Goal: Book appointment/travel/reservation

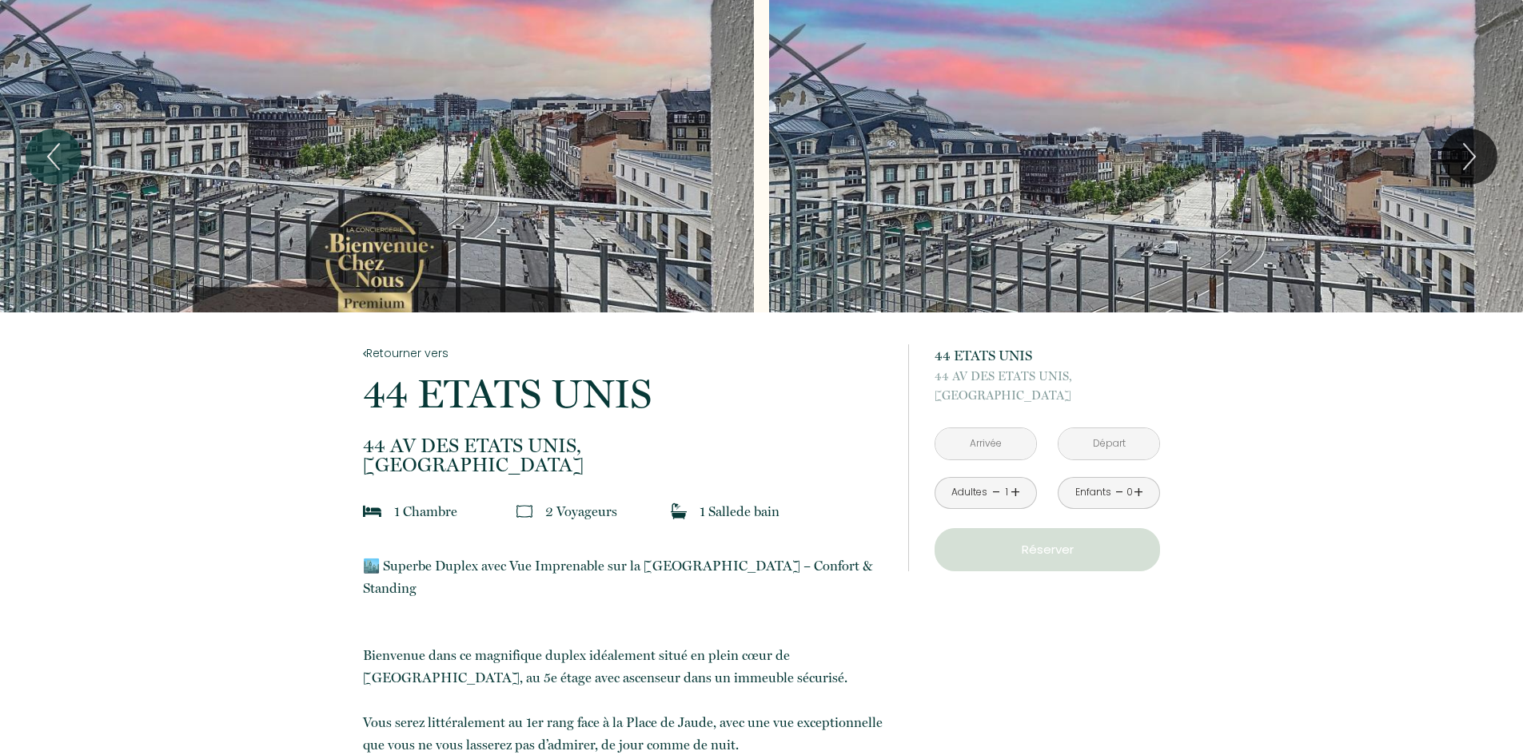
click at [1006, 448] on input "text" at bounding box center [985, 443] width 101 height 31
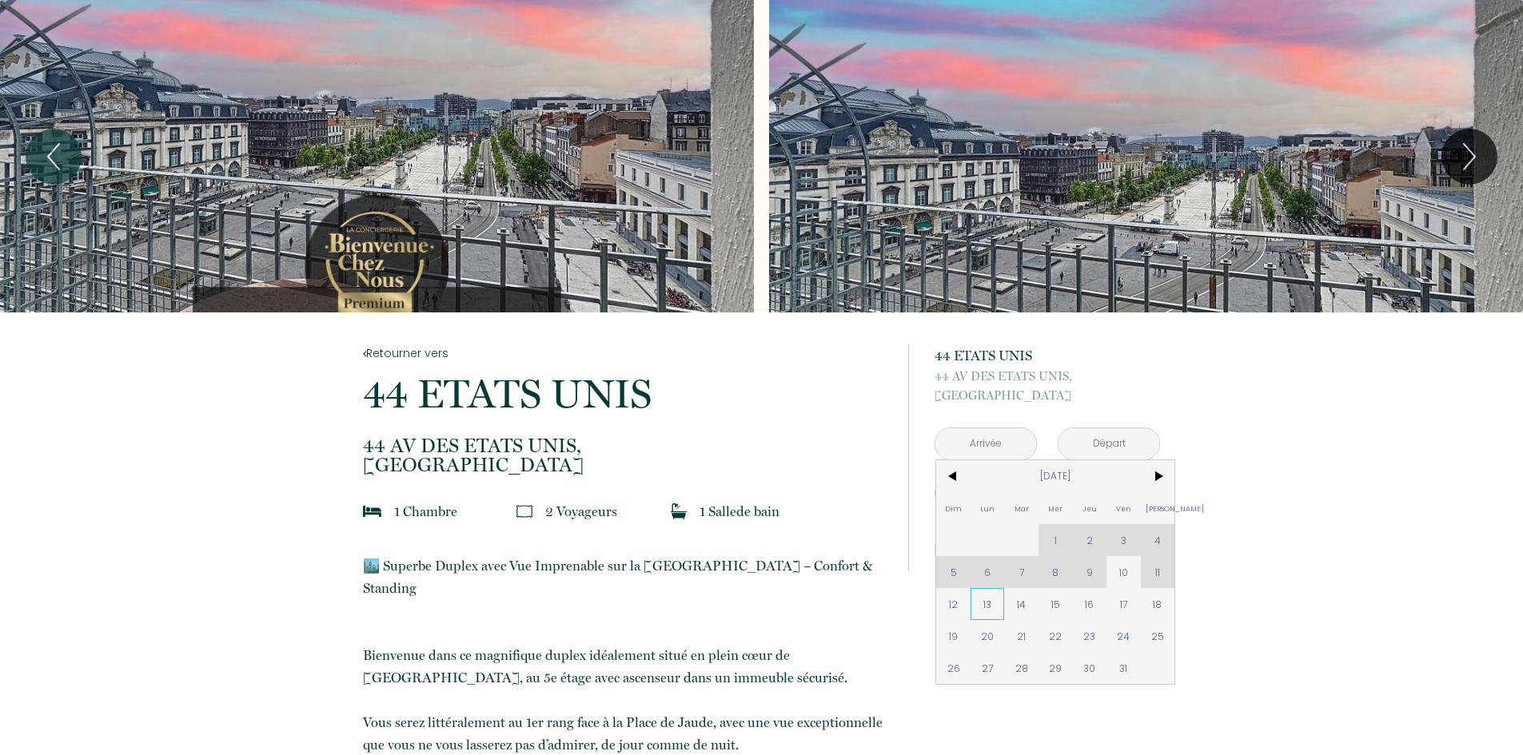
click at [993, 611] on span "13" at bounding box center [987, 604] width 34 height 32
type input "[DATE]"
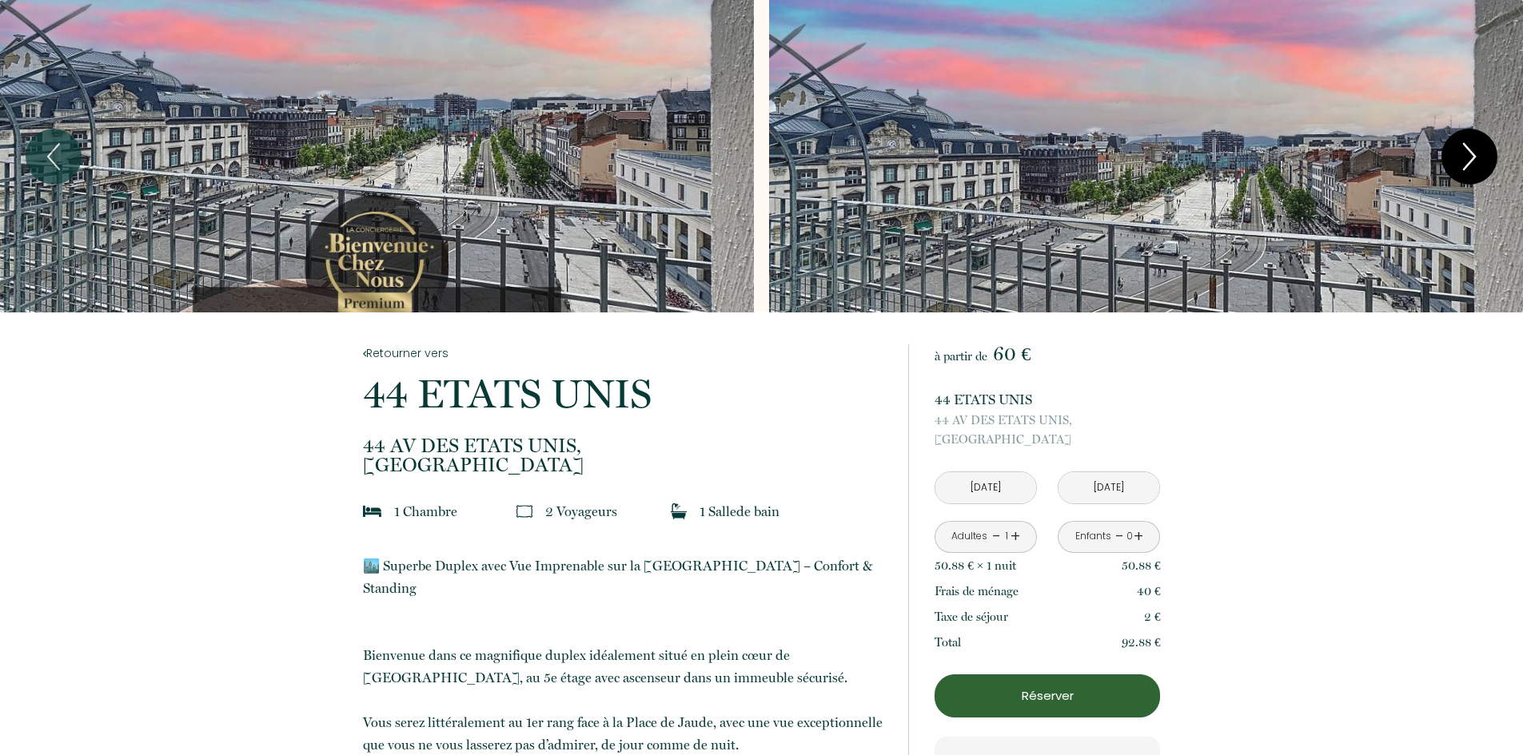
click at [1461, 147] on icon "Next" at bounding box center [1470, 157] width 34 height 48
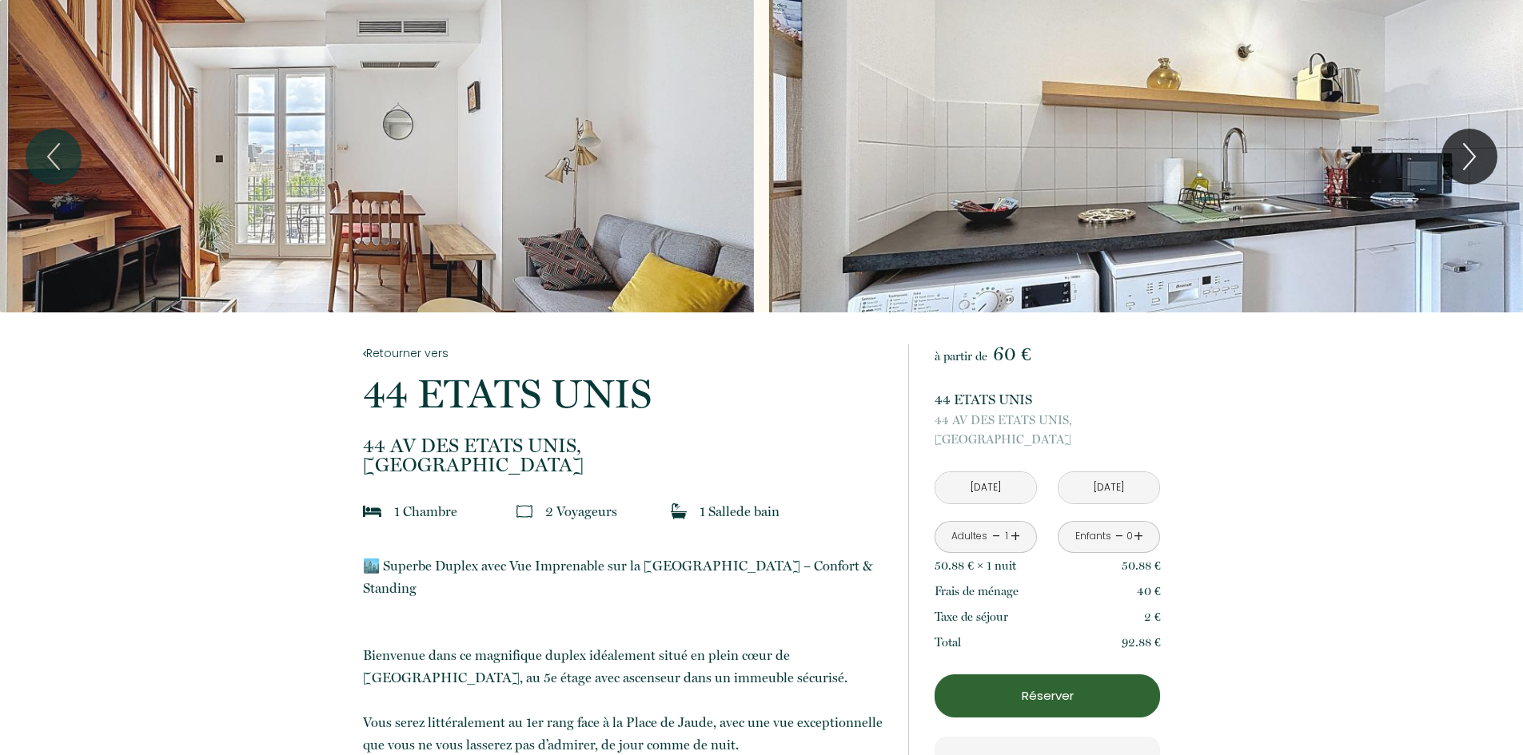
click at [566, 252] on div "Slideshow" at bounding box center [377, 156] width 754 height 313
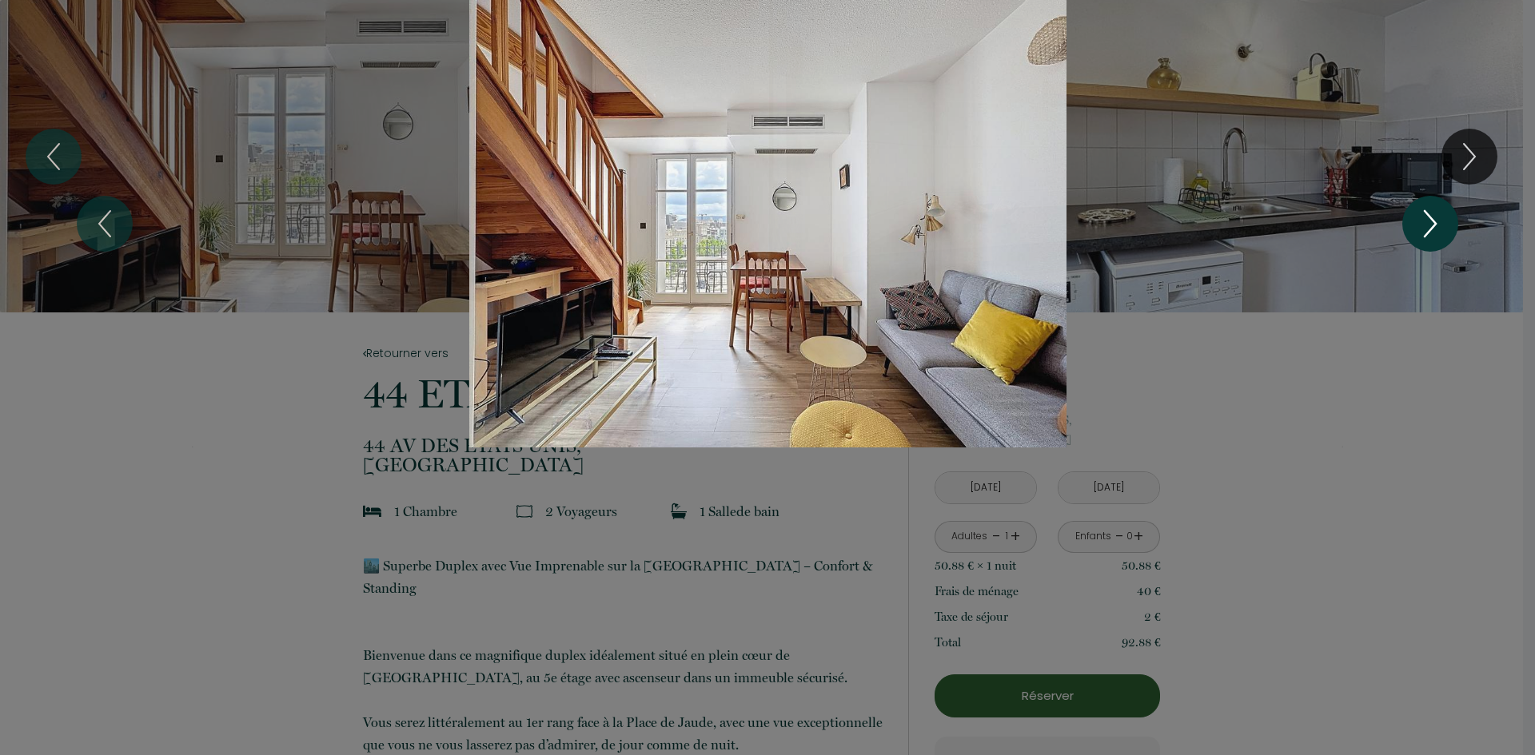
click at [1432, 219] on icon "Next" at bounding box center [1430, 224] width 11 height 26
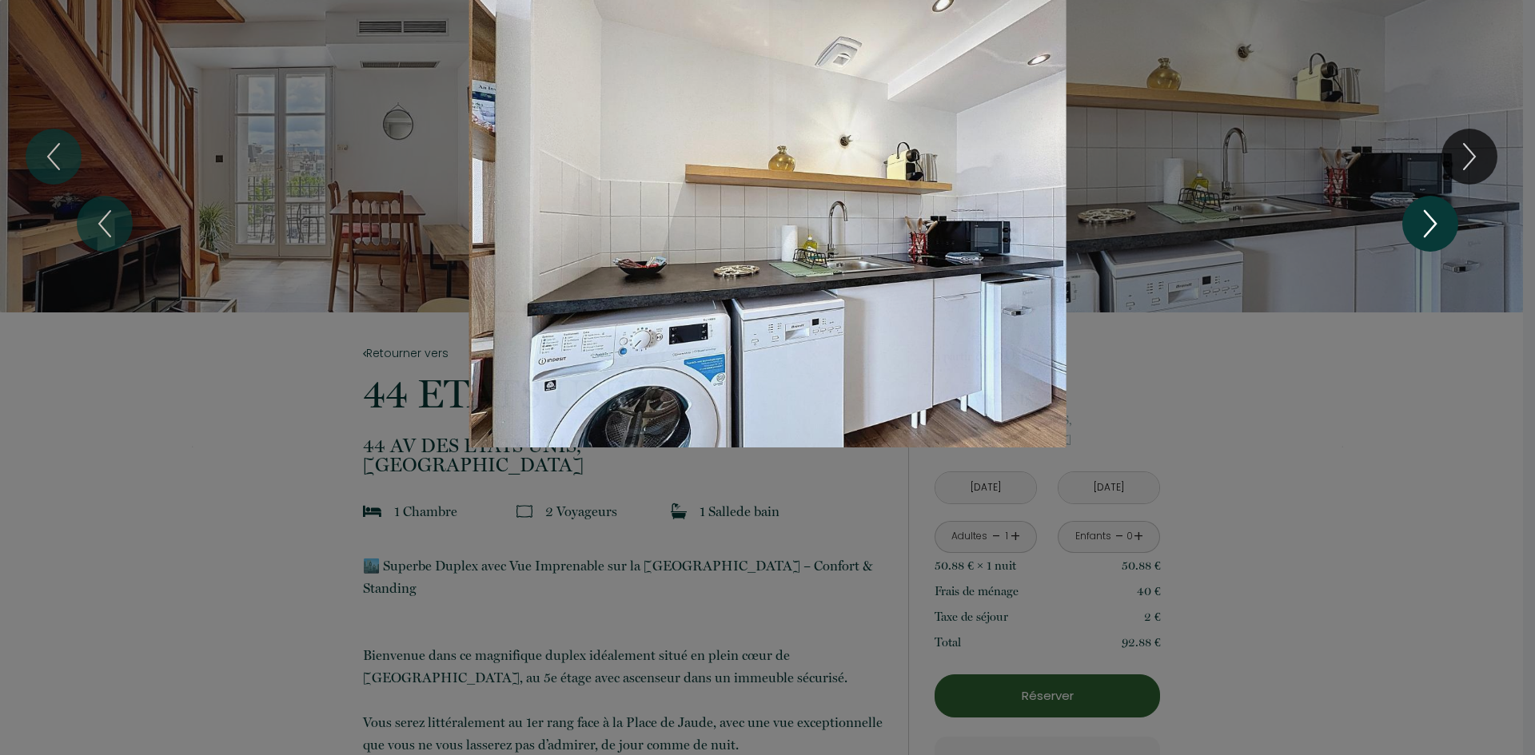
click at [1432, 219] on icon "Next" at bounding box center [1430, 224] width 11 height 26
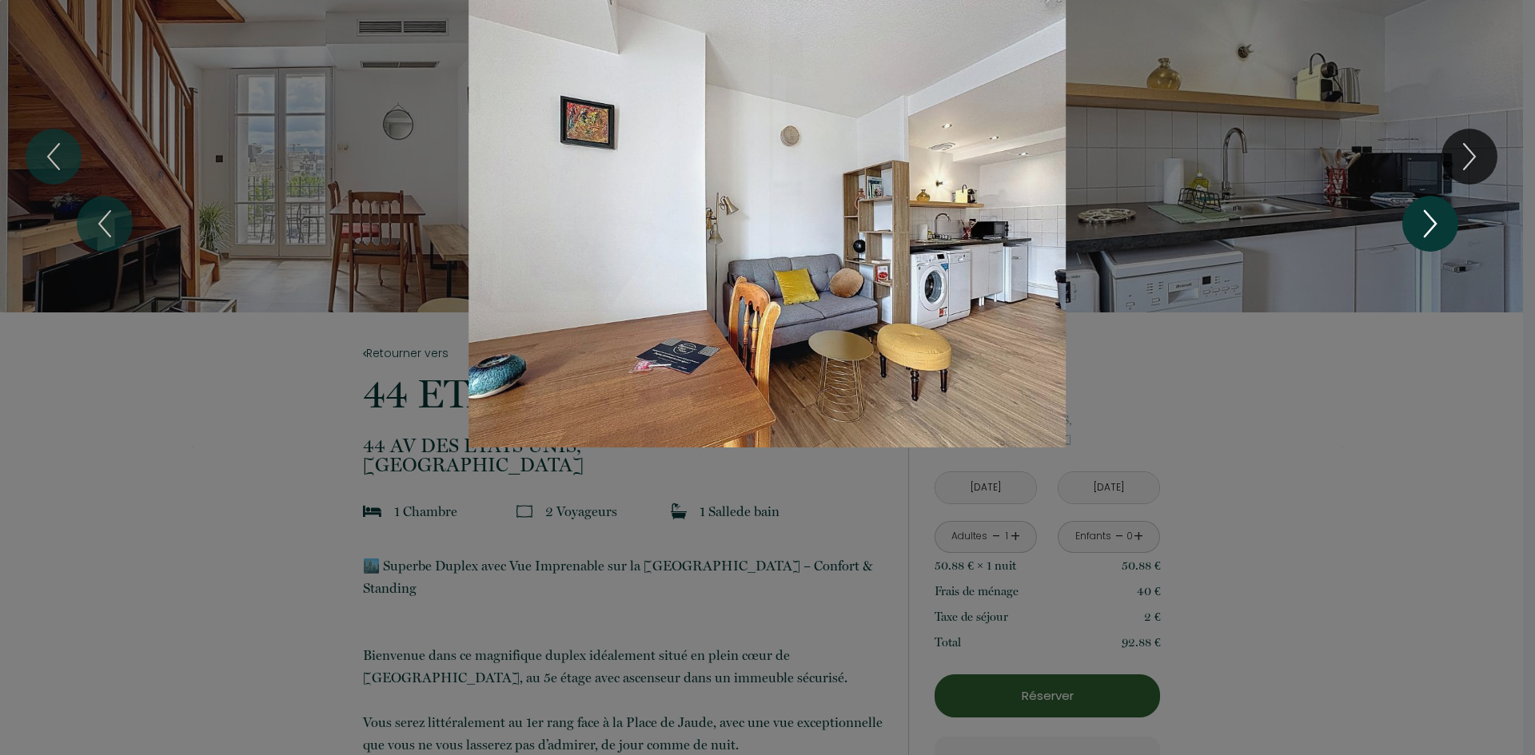
click at [1432, 219] on icon "Next" at bounding box center [1430, 224] width 11 height 26
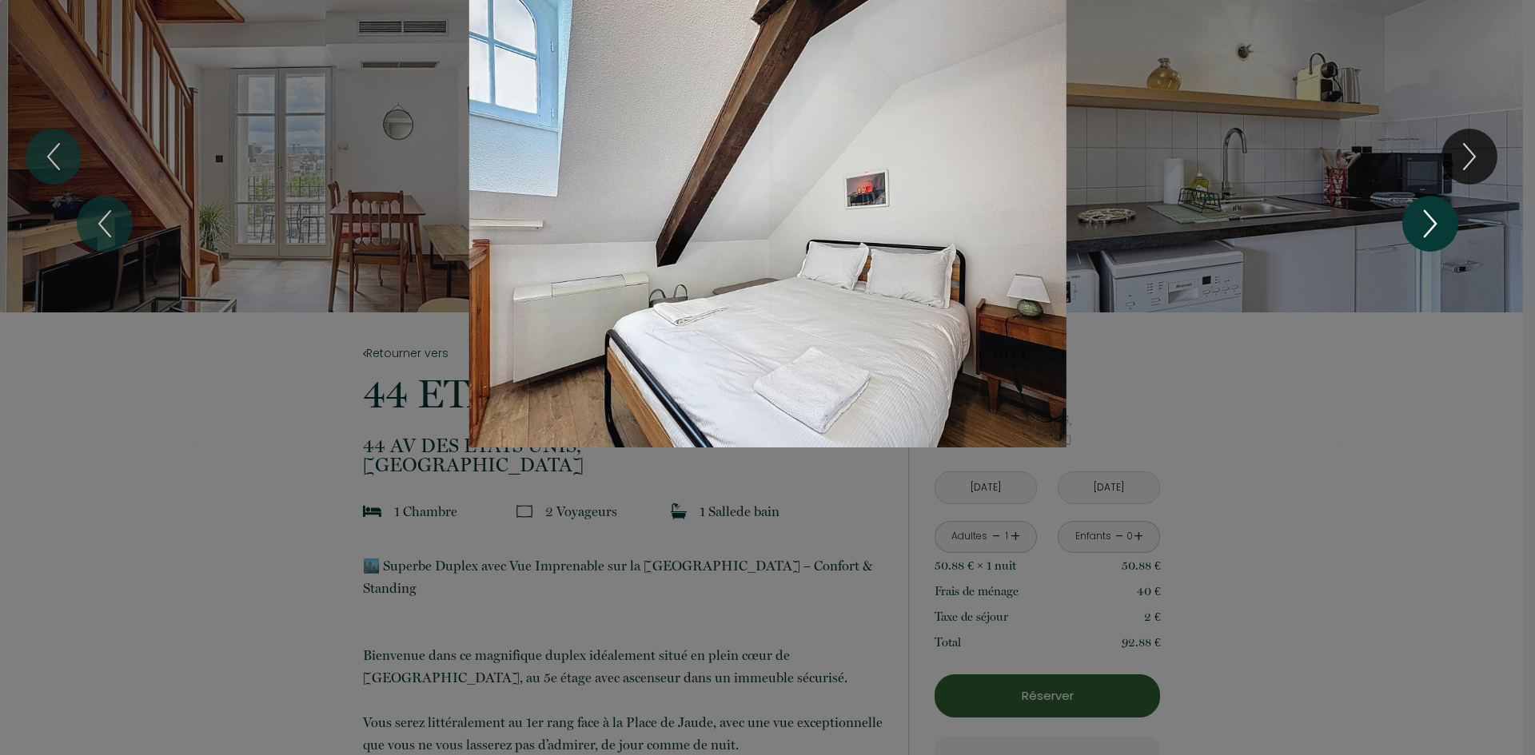
click at [1428, 227] on icon "Next" at bounding box center [1430, 224] width 34 height 48
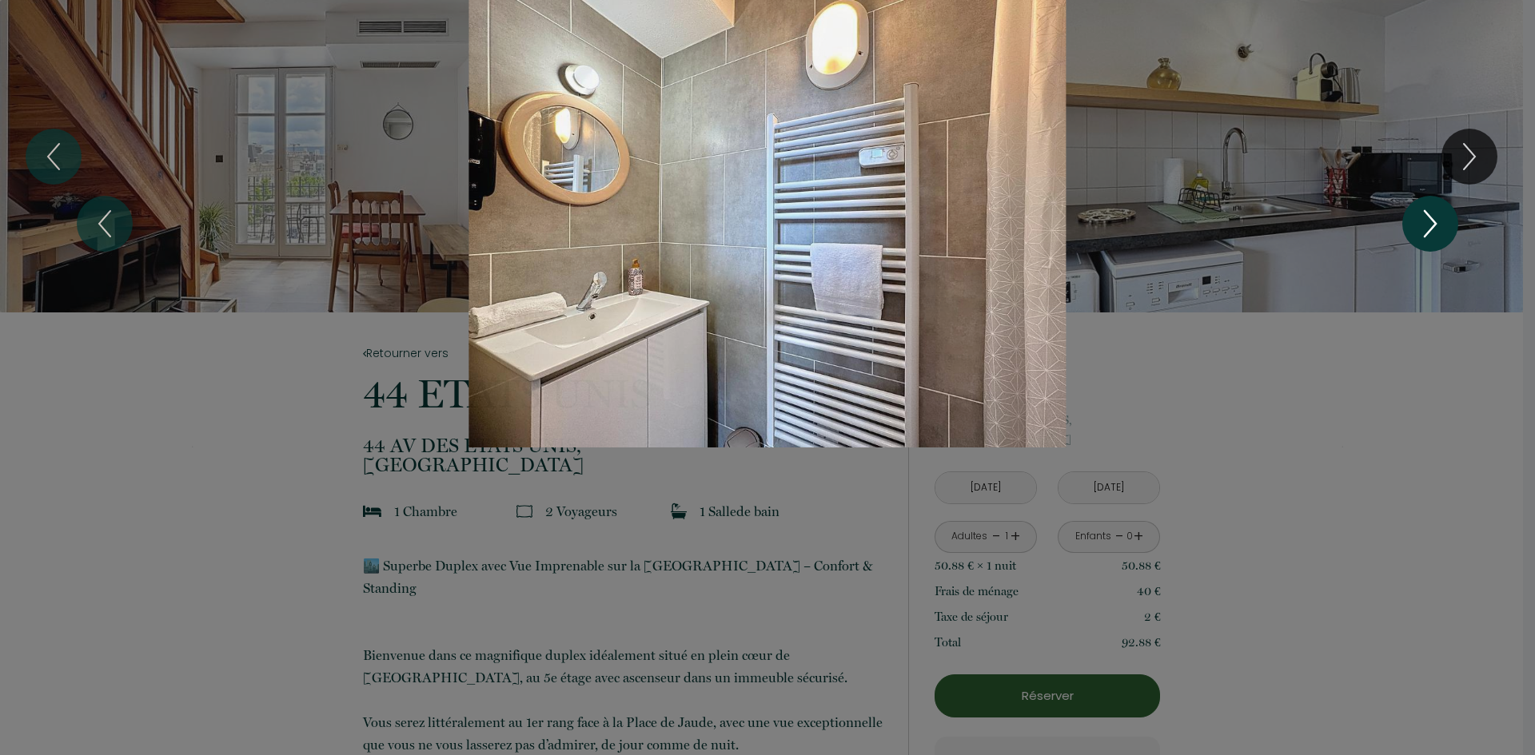
click at [1428, 227] on icon "Next" at bounding box center [1430, 224] width 34 height 48
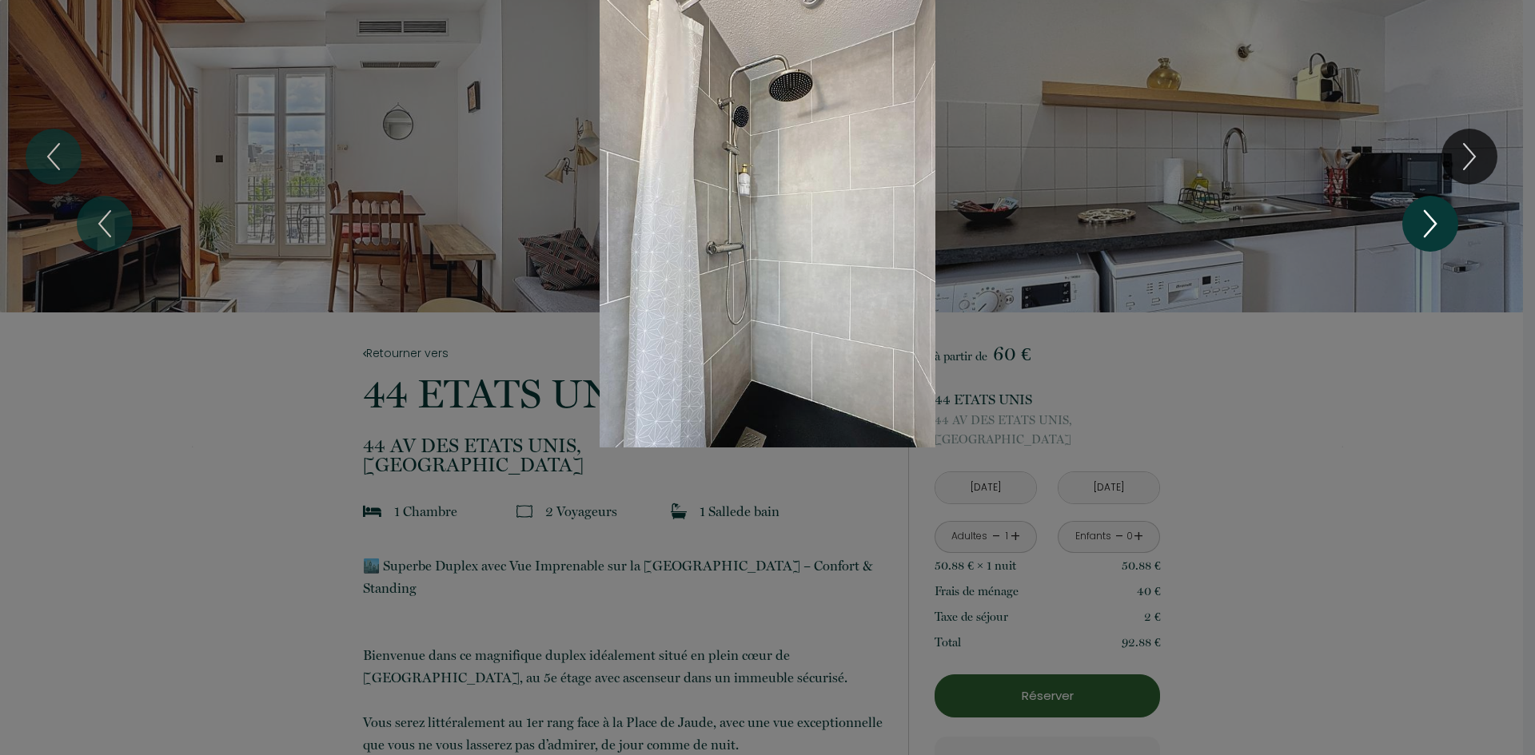
click at [1428, 227] on icon "Next" at bounding box center [1430, 224] width 34 height 48
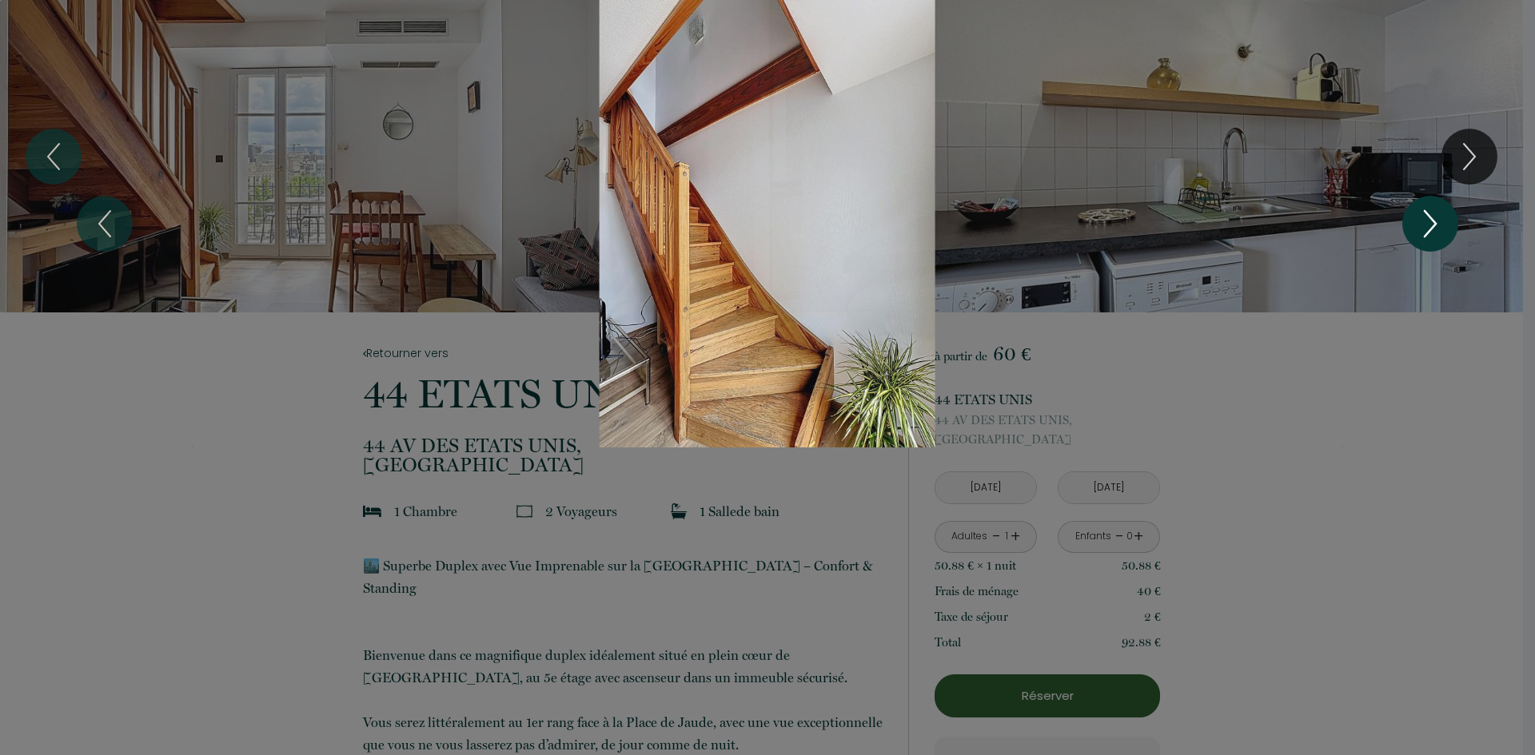
click at [1428, 227] on icon "Next" at bounding box center [1430, 224] width 34 height 48
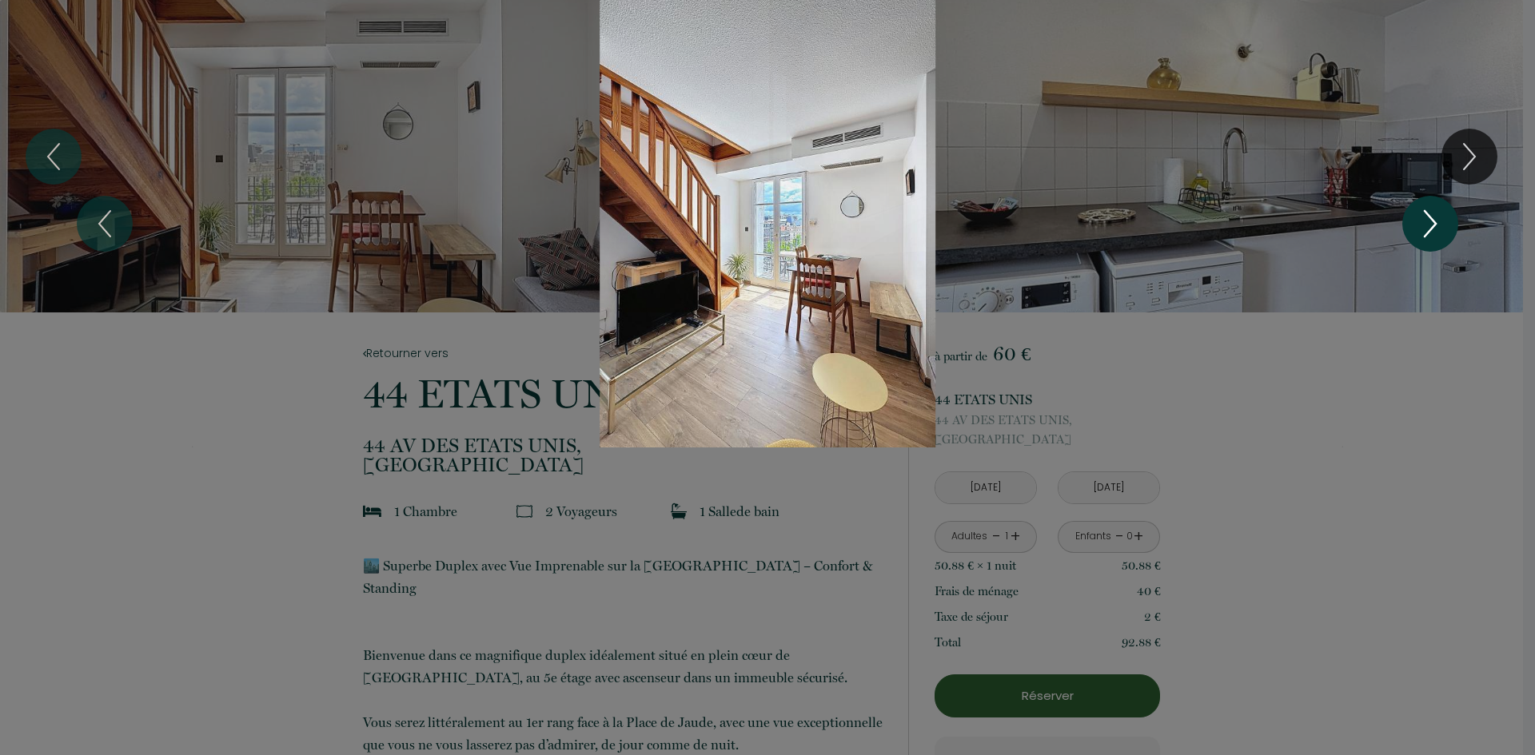
click at [1428, 227] on icon "Next" at bounding box center [1430, 224] width 34 height 48
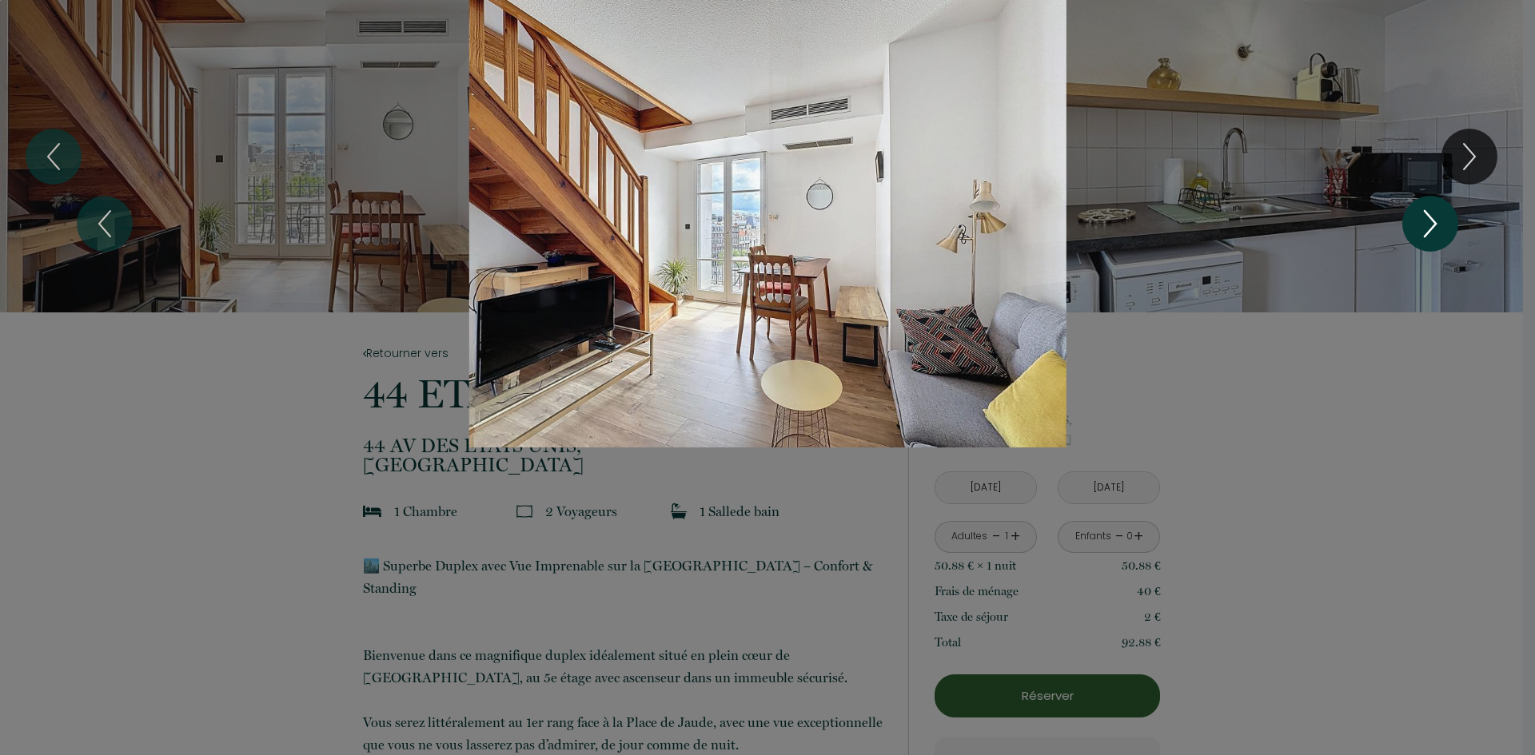
click at [1428, 227] on icon "Next" at bounding box center [1430, 224] width 34 height 48
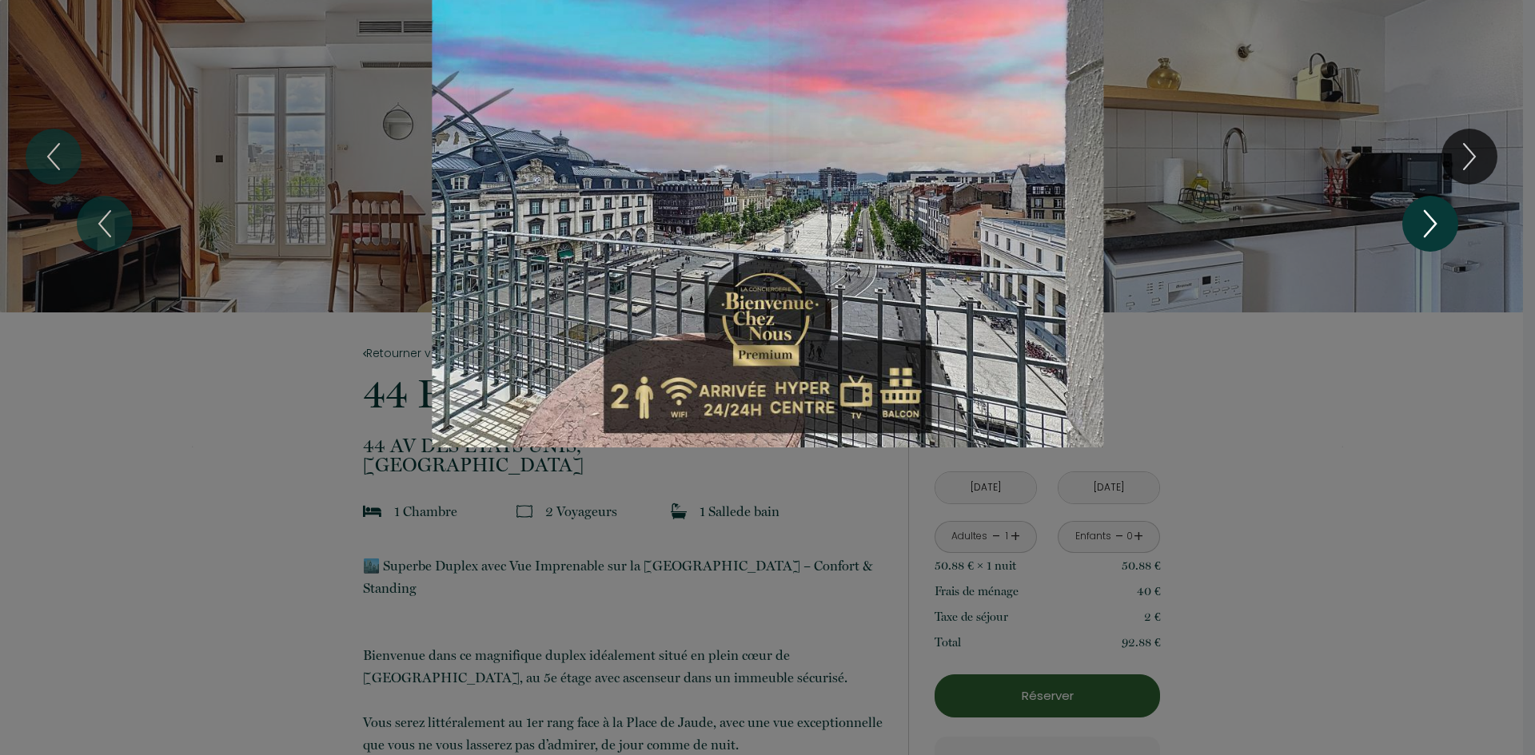
click at [1428, 227] on icon "Next" at bounding box center [1430, 224] width 34 height 48
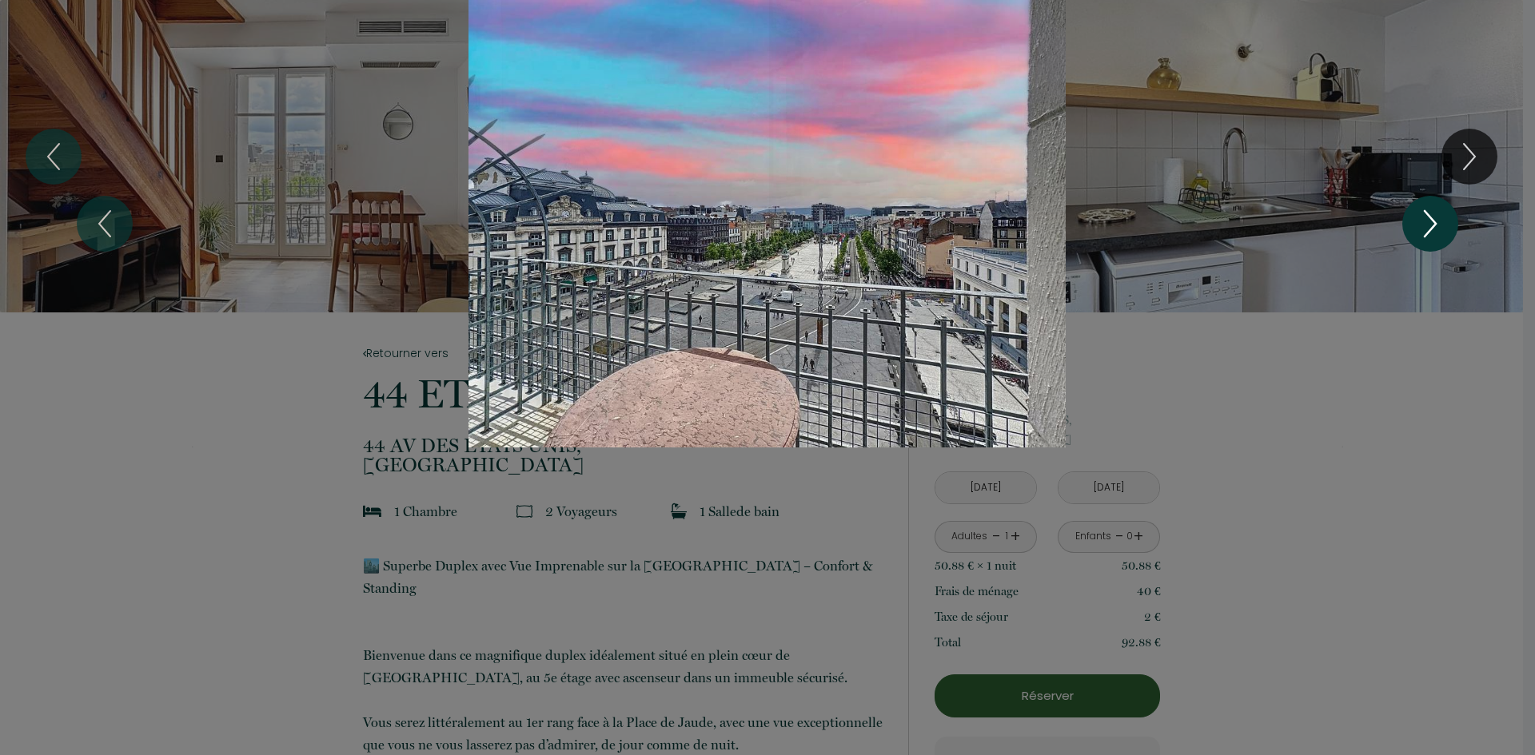
click at [1428, 227] on icon "Next" at bounding box center [1430, 224] width 34 height 48
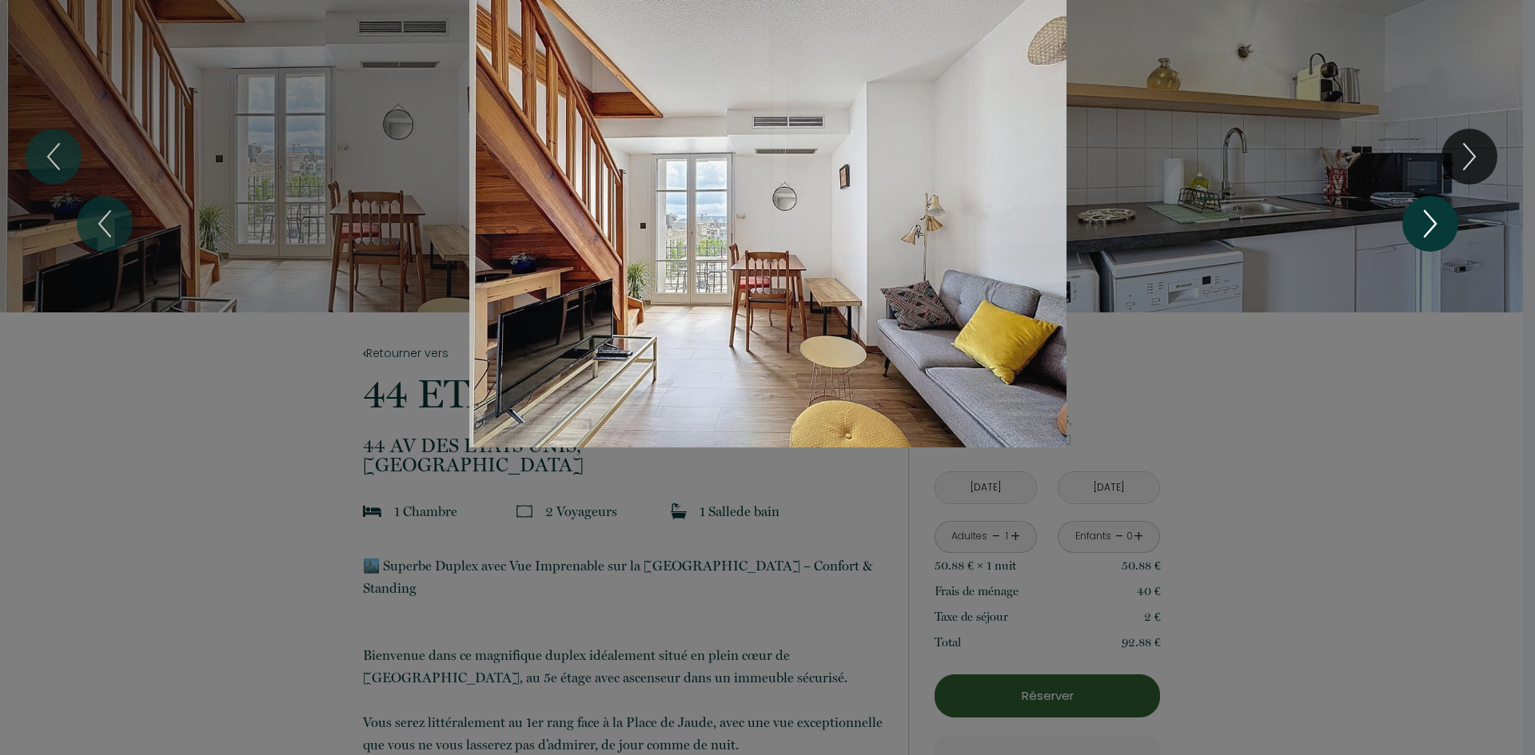
click at [1428, 227] on icon "Next" at bounding box center [1430, 224] width 34 height 48
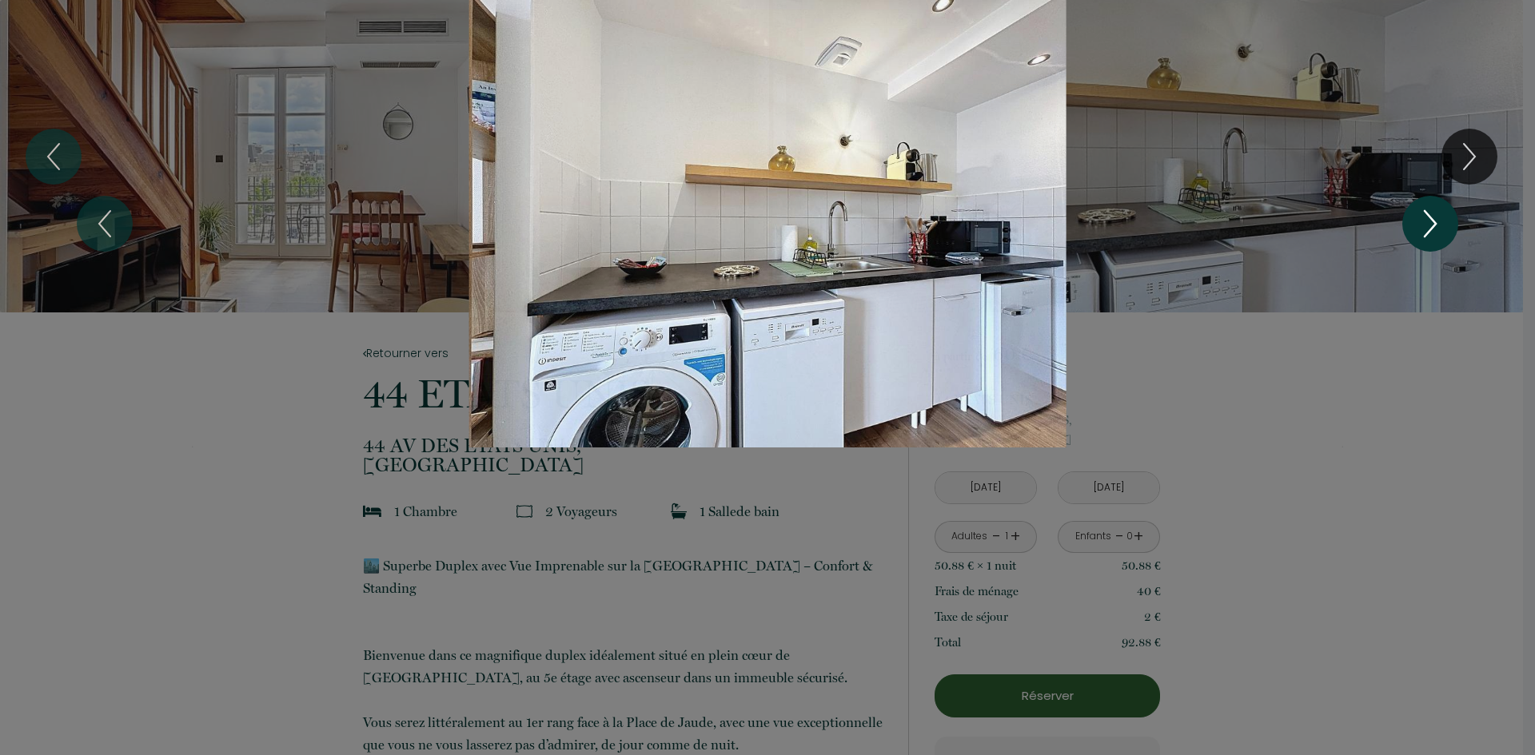
click at [1428, 227] on icon "Next" at bounding box center [1430, 224] width 34 height 48
